Goal: Communication & Community: Participate in discussion

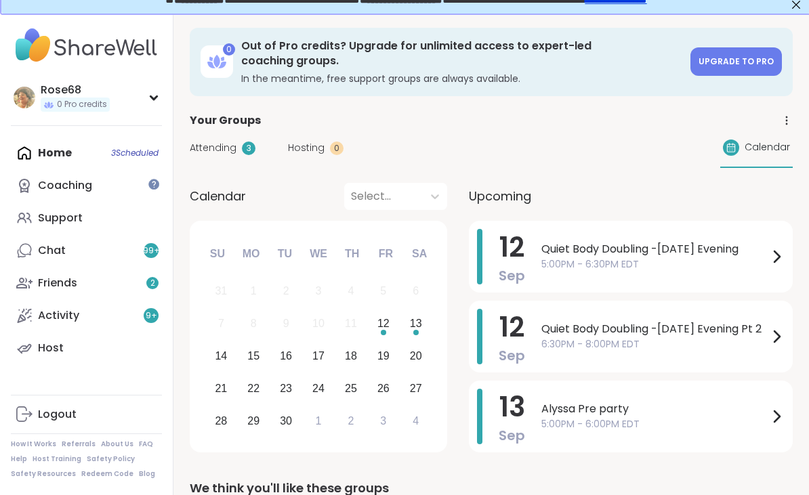
click at [596, 258] on span "5:00PM - 6:30PM EDT" at bounding box center [655, 265] width 227 height 14
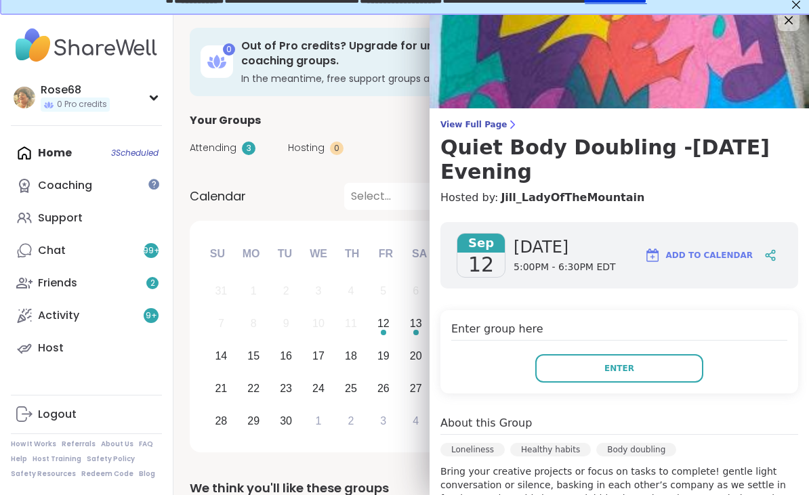
click at [597, 369] on button "Enter" at bounding box center [619, 368] width 168 height 28
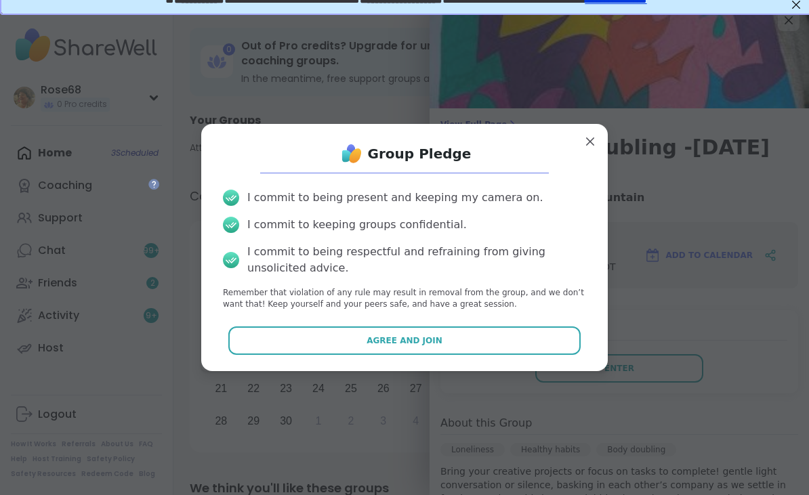
click at [391, 344] on span "Agree and Join" at bounding box center [405, 341] width 76 height 12
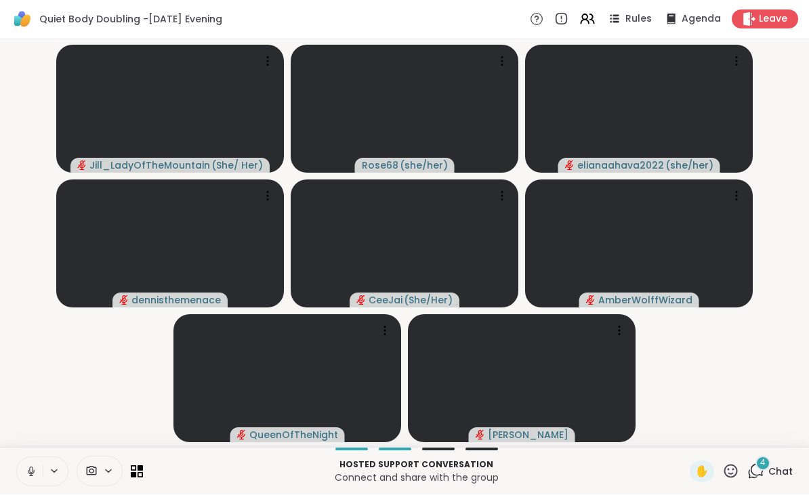
click at [25, 470] on icon at bounding box center [31, 472] width 12 height 12
click at [24, 472] on button at bounding box center [30, 472] width 26 height 28
click at [22, 470] on button at bounding box center [30, 472] width 26 height 28
click at [28, 470] on icon at bounding box center [31, 472] width 7 height 4
